Goal: Information Seeking & Learning: Learn about a topic

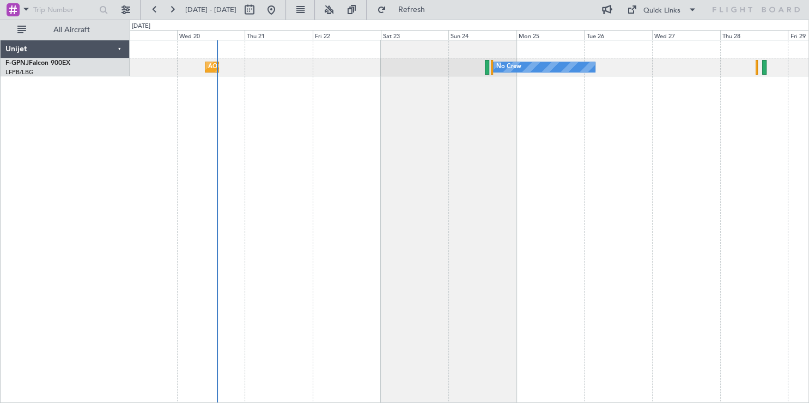
click at [339, 295] on div "AOG Maint Hyères ([GEOGRAPHIC_DATA]-[GEOGRAPHIC_DATA]) No Crew No Crew No Crew" at bounding box center [469, 221] width 679 height 363
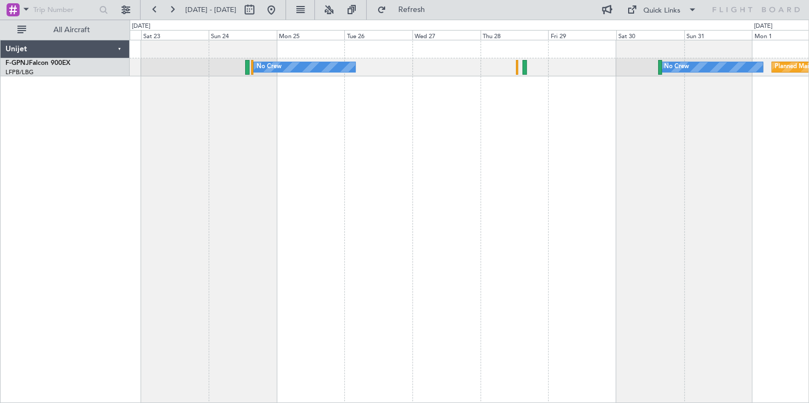
click at [293, 143] on div "No Crew No Crew Planned Maint [GEOGRAPHIC_DATA] ([GEOGRAPHIC_DATA]) [GEOGRAPHIC…" at bounding box center [469, 221] width 679 height 363
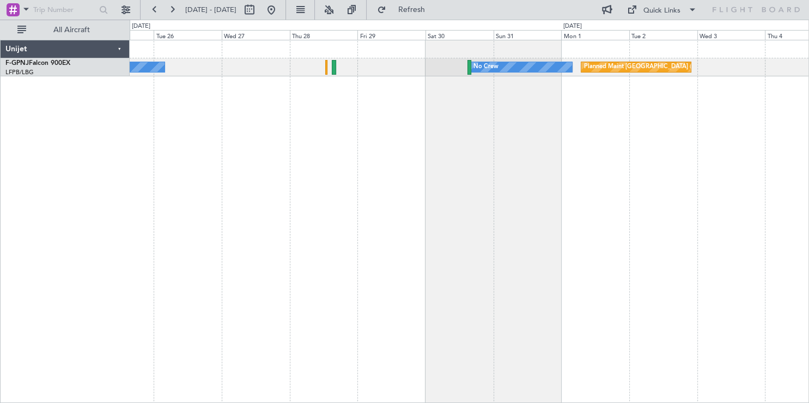
click at [533, 125] on div "No Crew Planned Maint [GEOGRAPHIC_DATA] ([GEOGRAPHIC_DATA]) No Crew No Crew" at bounding box center [469, 221] width 679 height 363
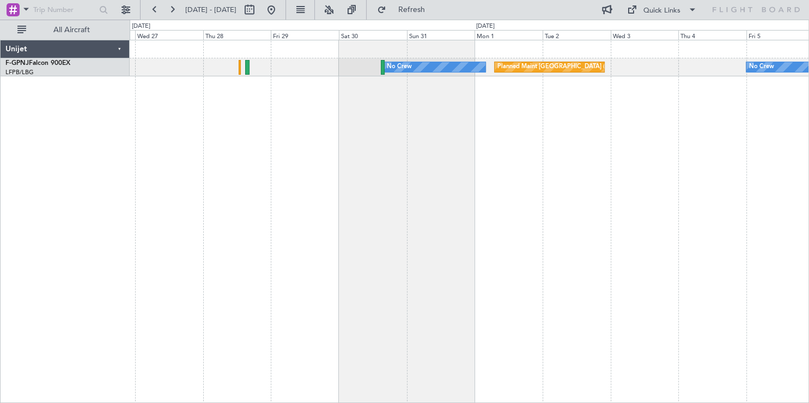
click at [563, 144] on div "Planned Maint [GEOGRAPHIC_DATA] ([GEOGRAPHIC_DATA]) No Crew No Crew No Crew No …" at bounding box center [469, 221] width 679 height 363
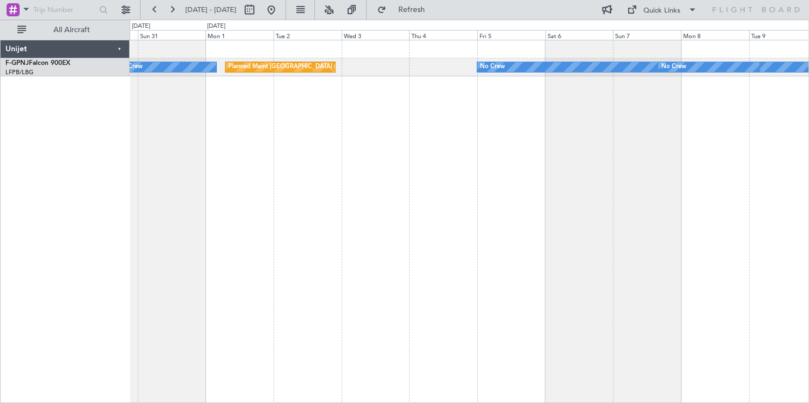
click at [536, 167] on div "Planned Maint [GEOGRAPHIC_DATA] ([GEOGRAPHIC_DATA]) No Crew No Crew No Crew No …" at bounding box center [404, 211] width 809 height 383
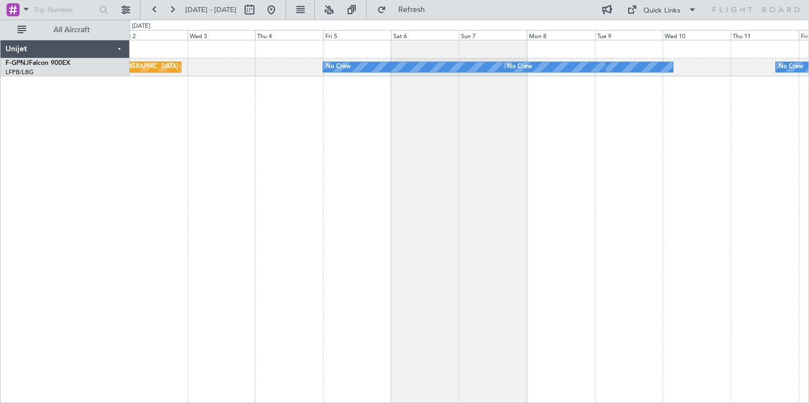
click at [385, 176] on div "Planned Maint [GEOGRAPHIC_DATA] ([GEOGRAPHIC_DATA]) No Crew No Crew No Crew No …" at bounding box center [469, 221] width 679 height 363
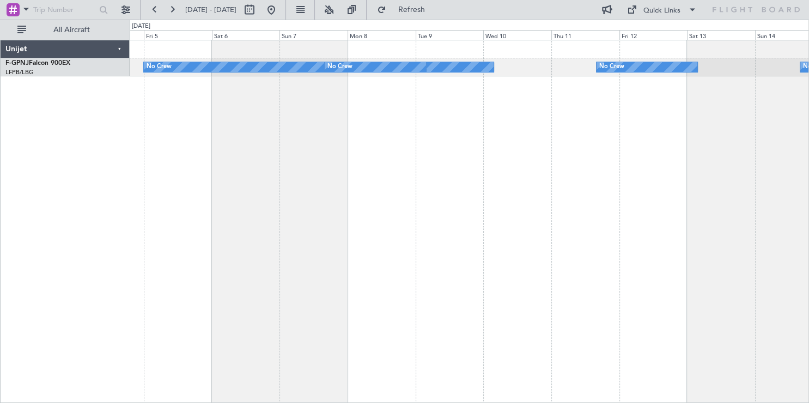
click at [400, 212] on div "No Crew No Crew No Crew No Crew Planned Maint [GEOGRAPHIC_DATA] ([GEOGRAPHIC_DA…" at bounding box center [469, 221] width 679 height 363
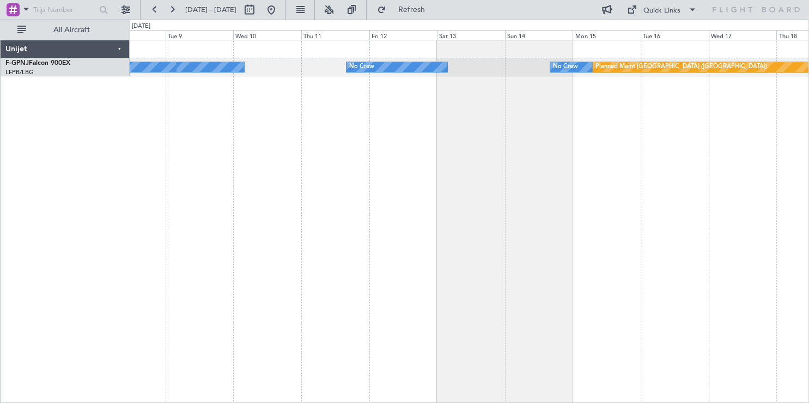
click at [190, 178] on div "No Crew No Crew No Crew No Crew Planned Maint [GEOGRAPHIC_DATA] ([GEOGRAPHIC_DA…" at bounding box center [469, 221] width 679 height 363
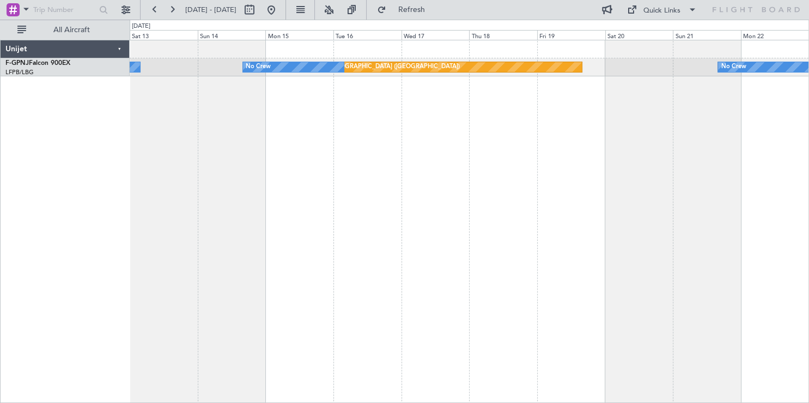
click at [244, 148] on div "No Crew Planned Maint [GEOGRAPHIC_DATA] ([GEOGRAPHIC_DATA]) No Crew No Crew" at bounding box center [469, 221] width 679 height 363
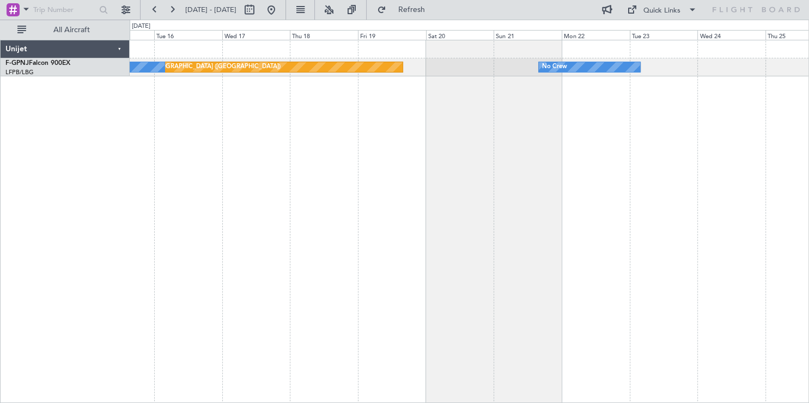
click at [236, 183] on div "Planned Maint [GEOGRAPHIC_DATA] ([GEOGRAPHIC_DATA]) No Crew No Crew No Crew" at bounding box center [469, 221] width 679 height 363
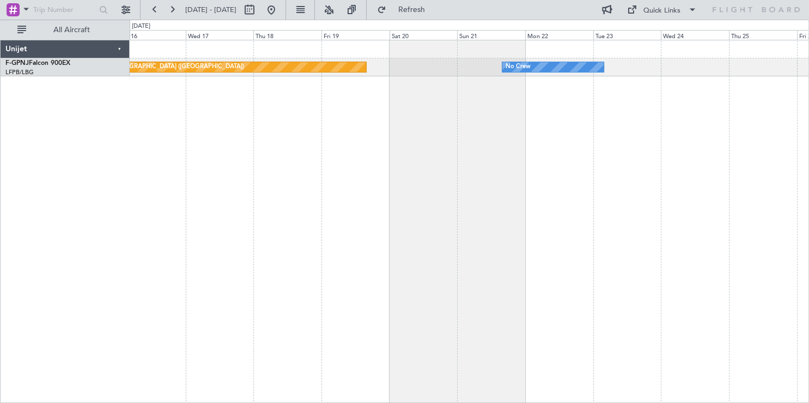
click at [567, 175] on div "Planned Maint [GEOGRAPHIC_DATA] ([GEOGRAPHIC_DATA]) No Crew No Crew" at bounding box center [469, 221] width 679 height 363
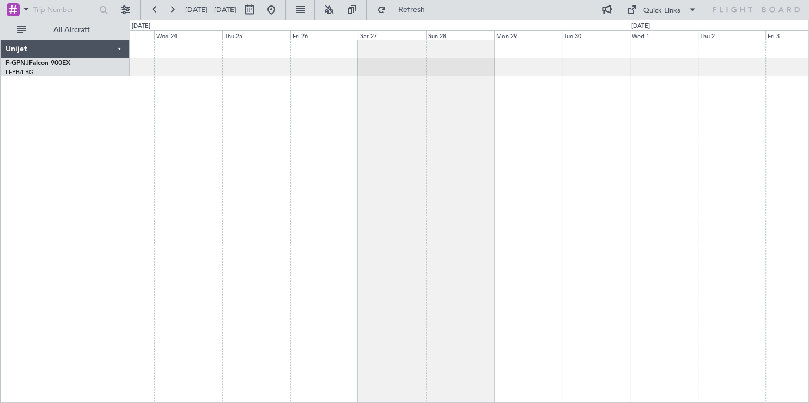
click at [148, 123] on div "No Crew" at bounding box center [469, 221] width 679 height 363
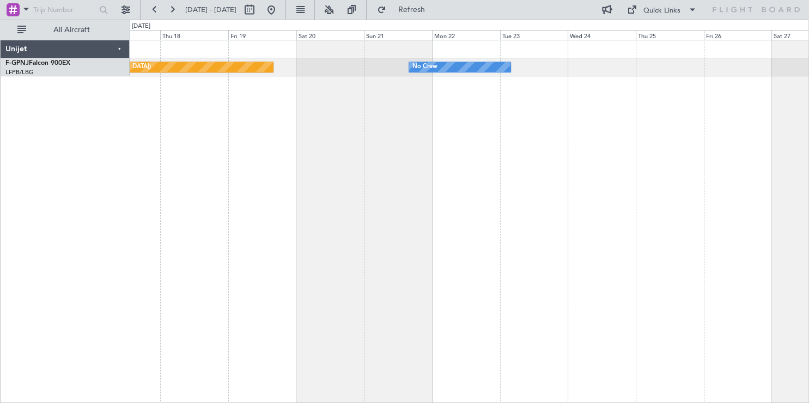
click at [576, 116] on div "No Crew Planned Maint [GEOGRAPHIC_DATA] ([GEOGRAPHIC_DATA]) No Crew" at bounding box center [469, 221] width 679 height 363
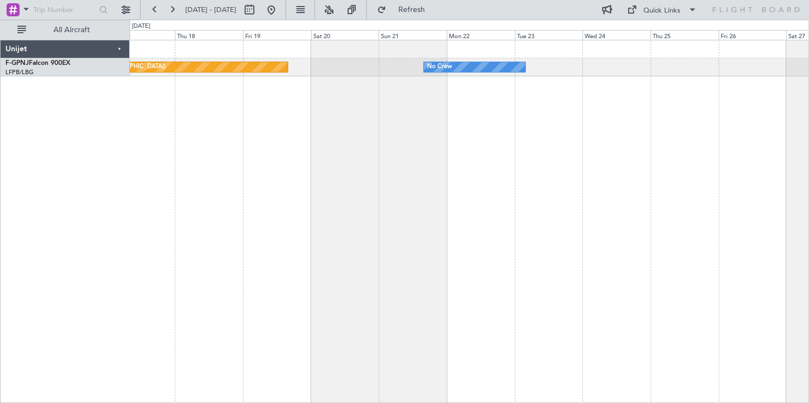
click at [694, 80] on div "No Crew Planned Maint [GEOGRAPHIC_DATA] ([GEOGRAPHIC_DATA]) No Crew" at bounding box center [469, 221] width 679 height 363
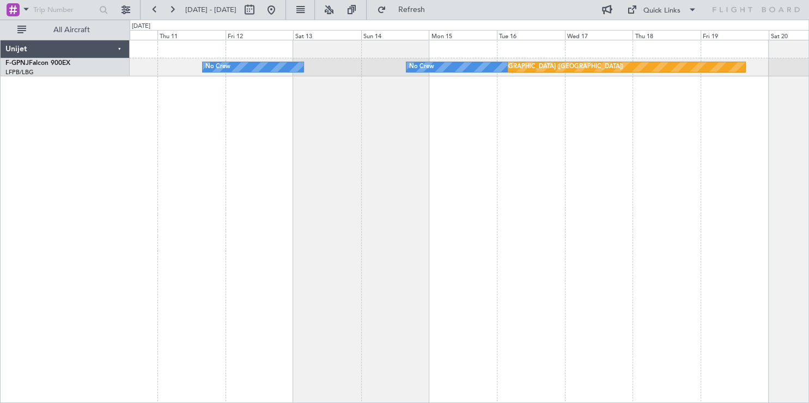
click at [736, 64] on div "Planned Maint [GEOGRAPHIC_DATA] ([GEOGRAPHIC_DATA]) No Crew No Crew No Crew No …" at bounding box center [469, 221] width 679 height 363
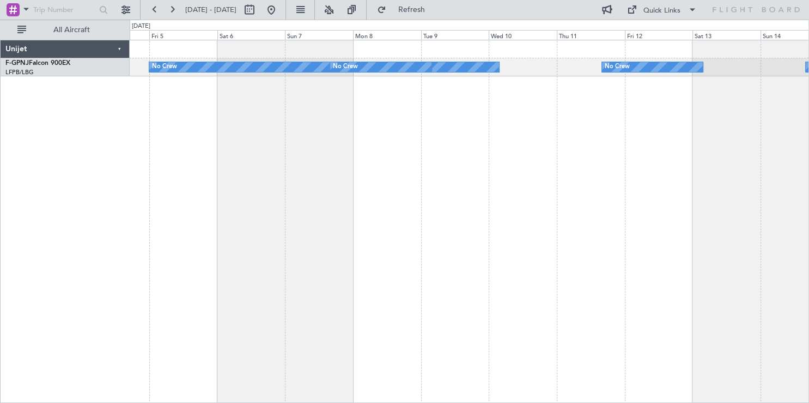
click at [681, 108] on div "No Crew No Crew No Crew No Crew Planned Maint [GEOGRAPHIC_DATA] ([GEOGRAPHIC_DA…" at bounding box center [469, 221] width 679 height 363
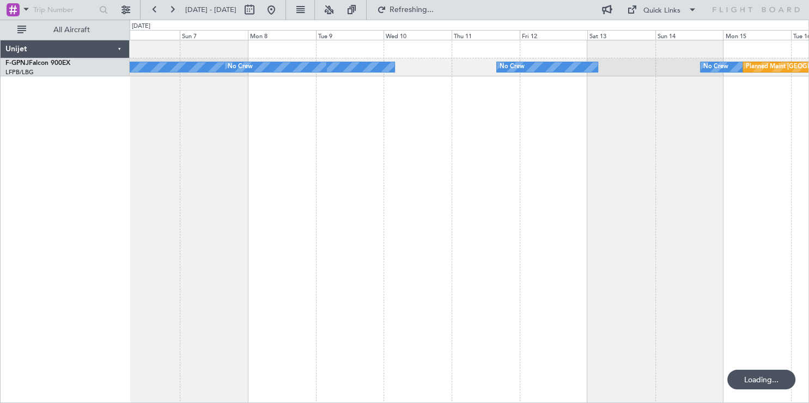
click at [154, 141] on div "No Crew No Crew No Crew No Crew Planned Maint [GEOGRAPHIC_DATA] ([GEOGRAPHIC_DA…" at bounding box center [469, 221] width 679 height 363
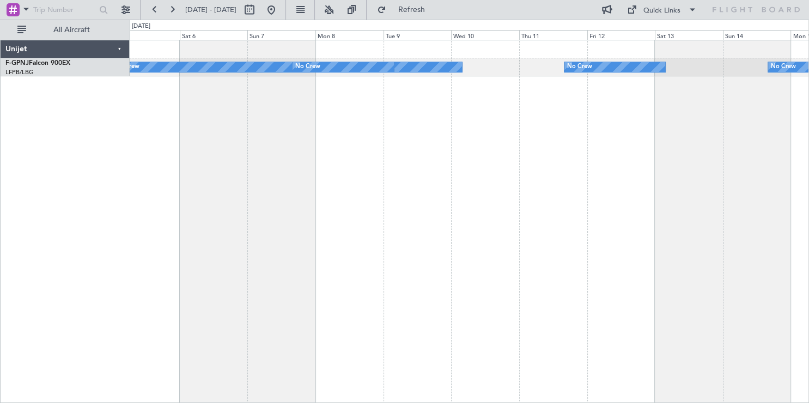
click at [809, 110] on div "No Crew No Crew No Crew No Crew Planned Maint [GEOGRAPHIC_DATA] ([GEOGRAPHIC_DA…" at bounding box center [404, 211] width 809 height 383
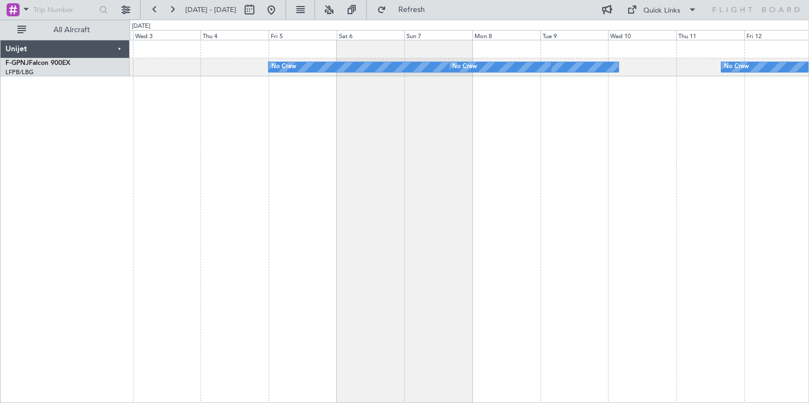
click at [785, 168] on div "No Crew No Crew No Crew Planned Maint [GEOGRAPHIC_DATA] ([GEOGRAPHIC_DATA]) No …" at bounding box center [469, 221] width 679 height 363
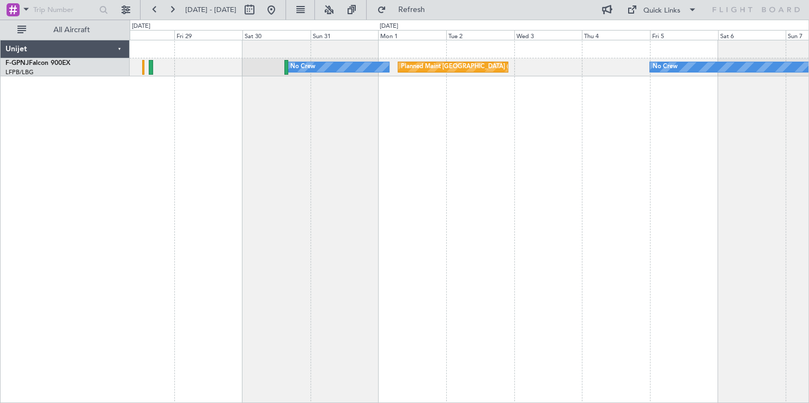
click at [446, 172] on div "No Crew Planned Maint [GEOGRAPHIC_DATA] ([GEOGRAPHIC_DATA]) No Crew No Crew No …" at bounding box center [469, 221] width 679 height 363
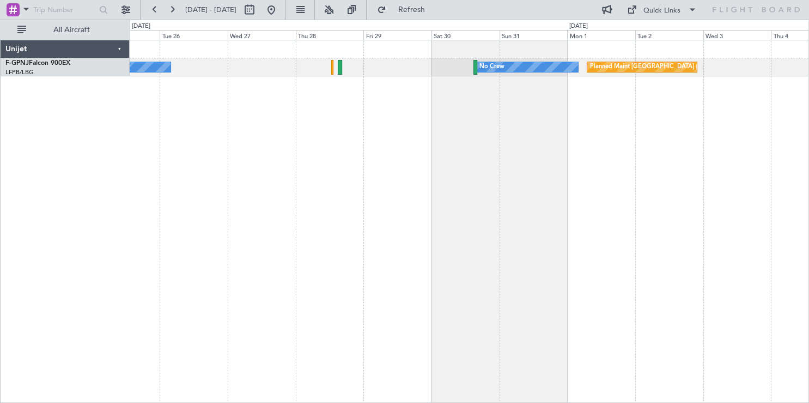
click at [576, 262] on div "Planned Maint [GEOGRAPHIC_DATA] ([GEOGRAPHIC_DATA]) No Crew No Crew No Crew" at bounding box center [469, 221] width 679 height 363
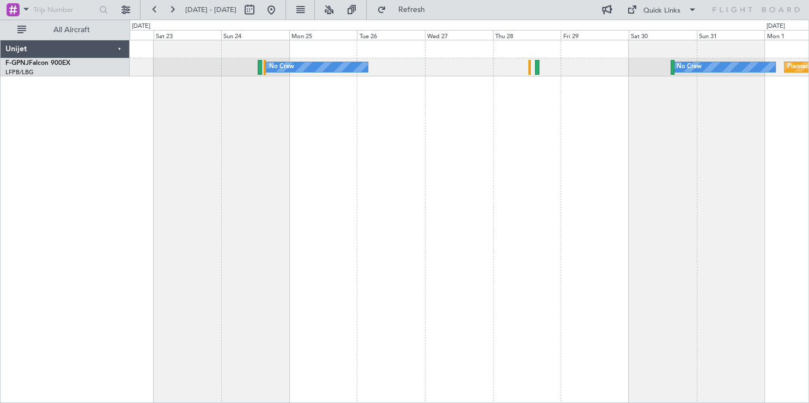
click at [483, 245] on div "Planned Maint [GEOGRAPHIC_DATA] ([GEOGRAPHIC_DATA]) No Crew No Crew [GEOGRAPHIC…" at bounding box center [469, 221] width 679 height 363
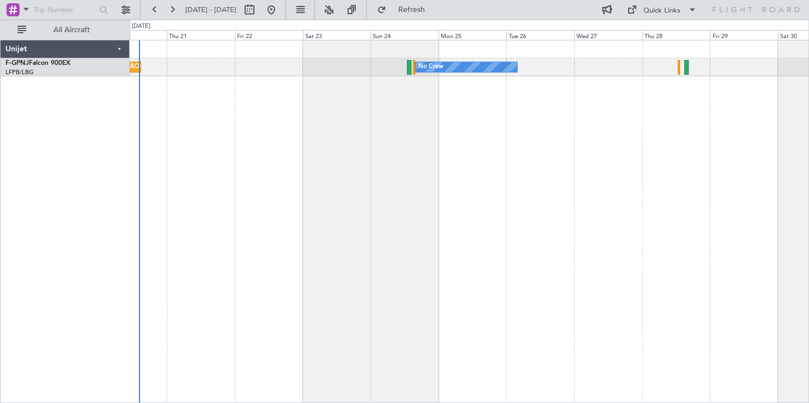
click at [359, 150] on div "No Crew [GEOGRAPHIC_DATA] ([GEOGRAPHIC_DATA]) No Crew Planned Maint [GEOGRAPHIC…" at bounding box center [469, 221] width 679 height 363
click at [461, 152] on div "No Crew [GEOGRAPHIC_DATA] ([GEOGRAPHIC_DATA]) No Crew Planned Maint [GEOGRAPHIC…" at bounding box center [469, 221] width 679 height 363
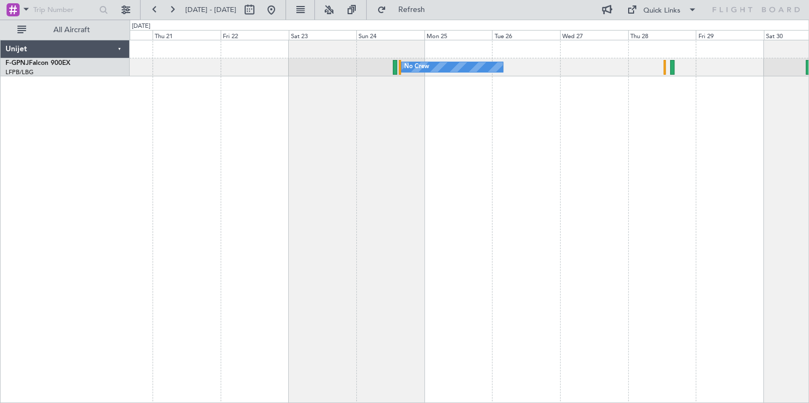
click at [284, 137] on div "No Crew No Crew [GEOGRAPHIC_DATA] ([GEOGRAPHIC_DATA]) Planned Maint [GEOGRAPHIC…" at bounding box center [469, 221] width 679 height 363
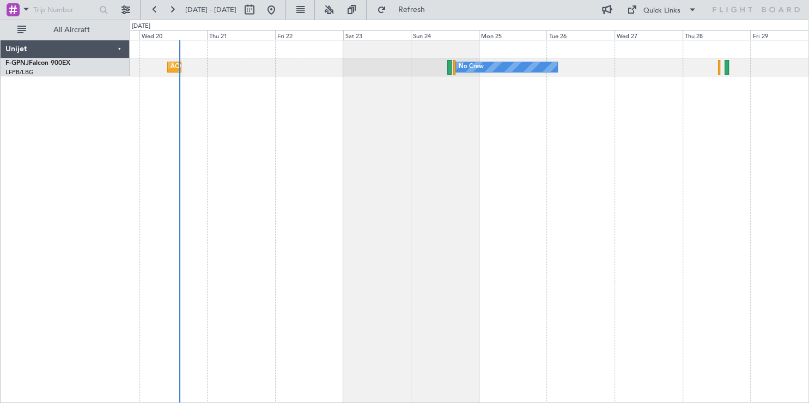
click at [398, 137] on div "No Crew [GEOGRAPHIC_DATA] ([GEOGRAPHIC_DATA]) No Crew No Crew Planned Maint [GE…" at bounding box center [469, 221] width 679 height 363
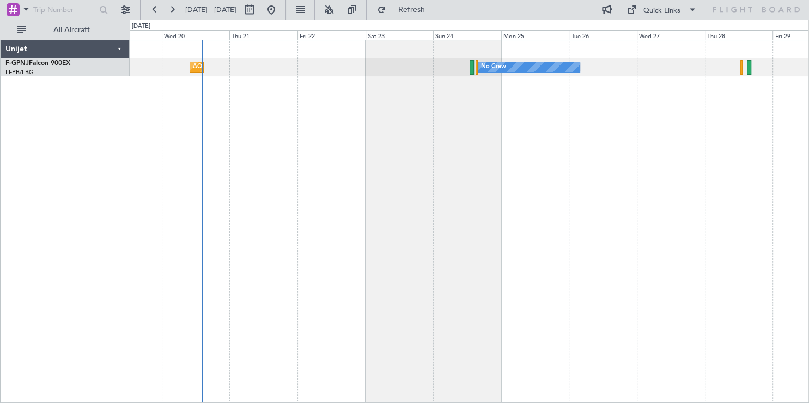
click at [587, 147] on div "No Crew [GEOGRAPHIC_DATA] ([GEOGRAPHIC_DATA]) No Crew No Crew" at bounding box center [469, 221] width 679 height 363
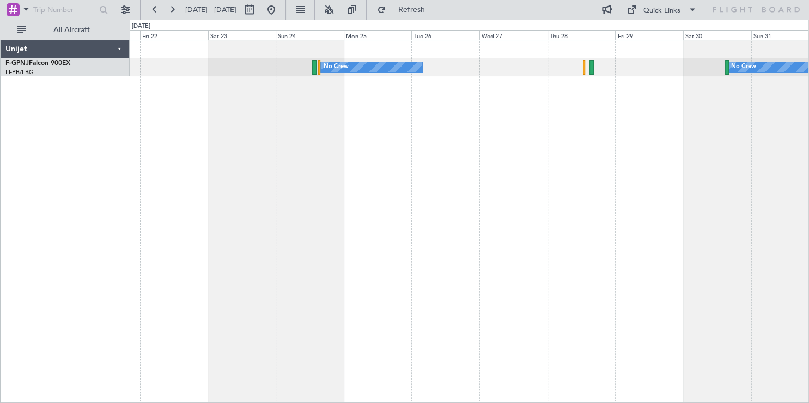
click at [260, 226] on div "No Crew No Crew [GEOGRAPHIC_DATA] ([GEOGRAPHIC_DATA]) Planned Maint [GEOGRAPHIC…" at bounding box center [469, 221] width 679 height 363
click at [66, 27] on span "All Aircraft" at bounding box center [71, 30] width 87 height 8
click at [69, 26] on span "Only With Activity" at bounding box center [71, 30] width 87 height 8
click at [23, 28] on button "All Aircraft" at bounding box center [65, 29] width 106 height 17
click at [23, 28] on button "Only With Activity" at bounding box center [65, 29] width 106 height 17
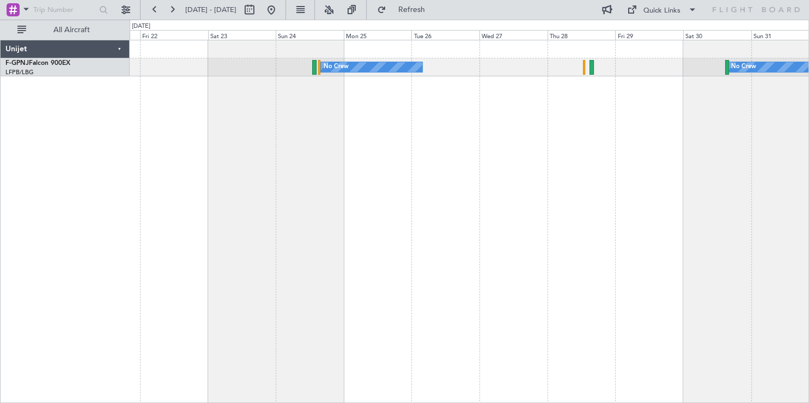
click at [63, 48] on div "Unijet" at bounding box center [65, 49] width 129 height 18
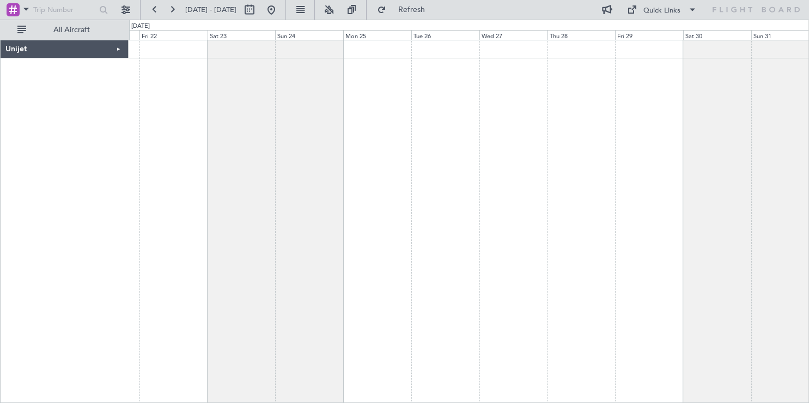
click at [63, 48] on div "Unijet" at bounding box center [65, 49] width 128 height 18
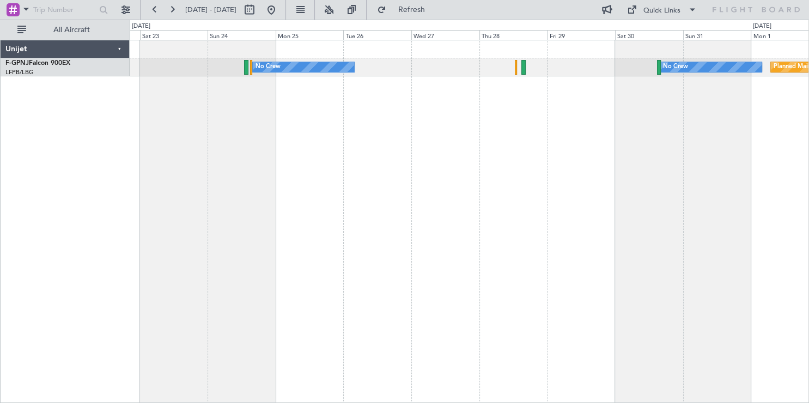
click at [228, 235] on div "No Crew No Crew Planned Maint [GEOGRAPHIC_DATA] ([GEOGRAPHIC_DATA]) [GEOGRAPHIC…" at bounding box center [469, 221] width 679 height 363
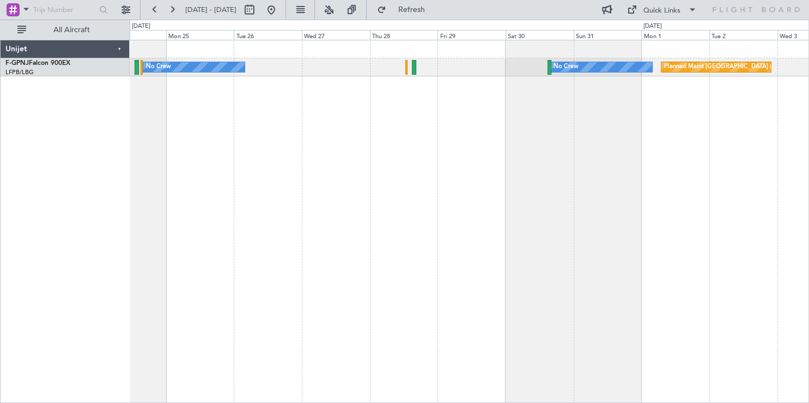
click at [254, 251] on div "No Crew No Crew Planned Maint [GEOGRAPHIC_DATA] ([GEOGRAPHIC_DATA]) No Crew" at bounding box center [469, 221] width 679 height 363
